Goal: Task Accomplishment & Management: Manage account settings

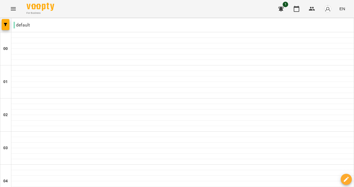
scroll to position [677, 0]
type input "**********"
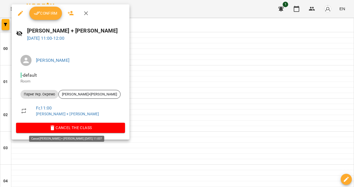
click at [78, 127] on span "Cancel the class" at bounding box center [70, 128] width 100 height 7
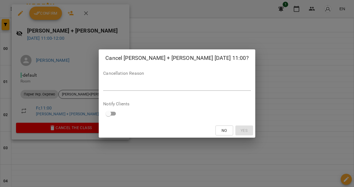
click at [127, 87] on textarea at bounding box center [176, 86] width 147 height 5
type textarea "*"
click at [240, 130] on span "Yes" at bounding box center [243, 130] width 7 height 7
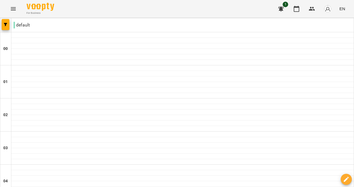
type input "**********"
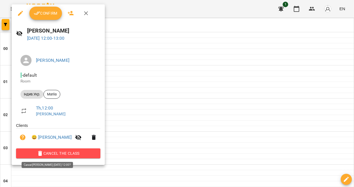
click at [74, 152] on span "Cancel the class" at bounding box center [57, 153] width 75 height 7
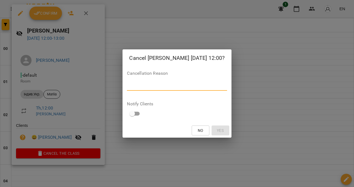
click at [127, 87] on textarea at bounding box center [177, 86] width 100 height 5
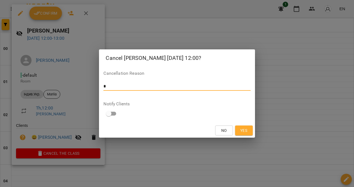
type textarea "*"
click at [244, 131] on span "Yes" at bounding box center [243, 130] width 7 height 7
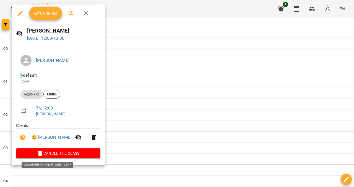
click at [84, 157] on button "Cancel the class" at bounding box center [58, 154] width 84 height 10
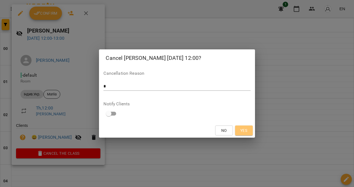
click at [243, 133] on span "Yes" at bounding box center [243, 130] width 7 height 7
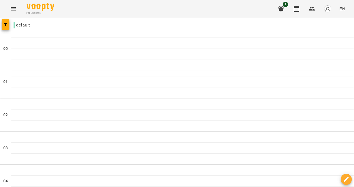
scroll to position [327, 0]
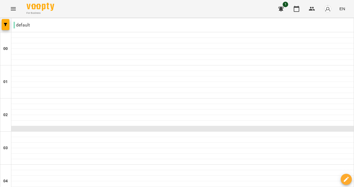
scroll to position [304, 0]
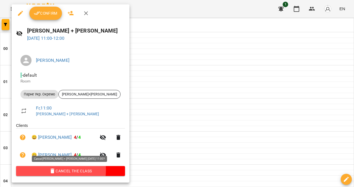
click at [50, 170] on span "Cancel the class" at bounding box center [70, 171] width 100 height 7
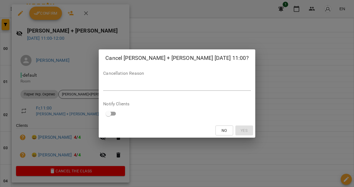
click at [129, 89] on div "*" at bounding box center [176, 86] width 147 height 9
type textarea "*"
click at [240, 131] on span "Yes" at bounding box center [243, 130] width 7 height 7
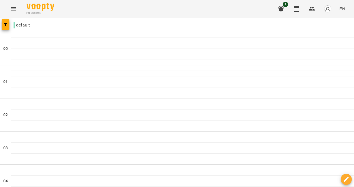
scroll to position [487, 0]
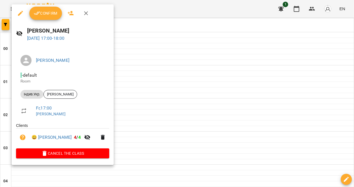
click at [84, 150] on span "Cancel the class" at bounding box center [62, 153] width 84 height 7
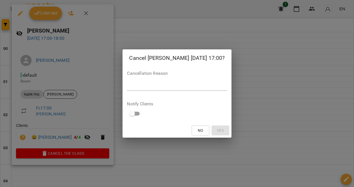
click at [127, 87] on textarea at bounding box center [177, 86] width 100 height 5
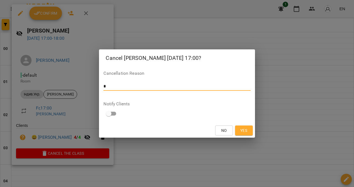
type textarea "*"
click at [245, 132] on span "Yes" at bounding box center [243, 130] width 7 height 7
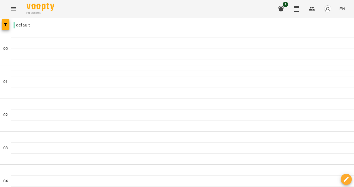
scroll to position [677, 0]
type input "**********"
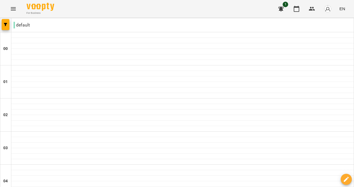
scroll to position [288, 0]
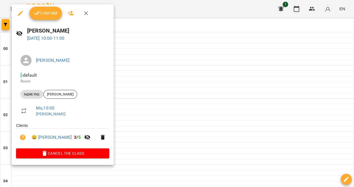
click at [49, 12] on span "Confirm" at bounding box center [46, 13] width 24 height 7
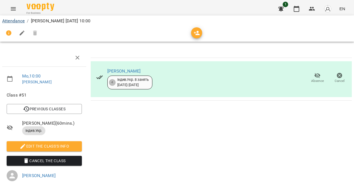
click at [16, 20] on link "Attendance" at bounding box center [13, 20] width 22 height 5
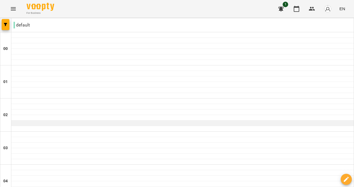
scroll to position [358, 0]
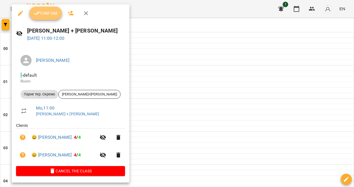
click at [48, 10] on span "Confirm" at bounding box center [46, 13] width 24 height 7
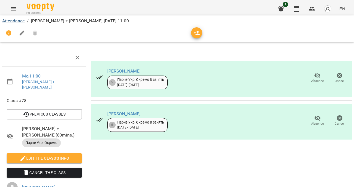
click at [18, 20] on link "Attendance" at bounding box center [13, 20] width 22 height 5
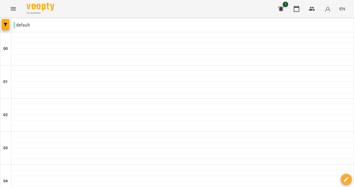
scroll to position [328, 0]
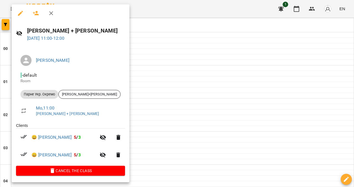
click at [135, 26] on div at bounding box center [177, 93] width 354 height 187
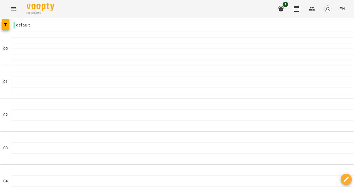
scroll to position [486, 0]
type input "**********"
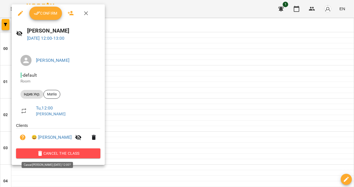
click at [64, 152] on span "Cancel the class" at bounding box center [57, 153] width 75 height 7
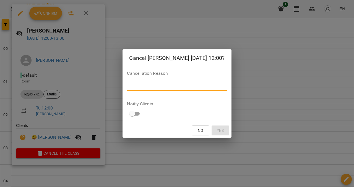
click at [127, 88] on textarea at bounding box center [177, 86] width 100 height 5
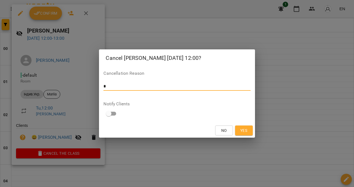
type textarea "*"
click at [240, 129] on span "Yes" at bounding box center [243, 130] width 7 height 7
